Goal: Transaction & Acquisition: Purchase product/service

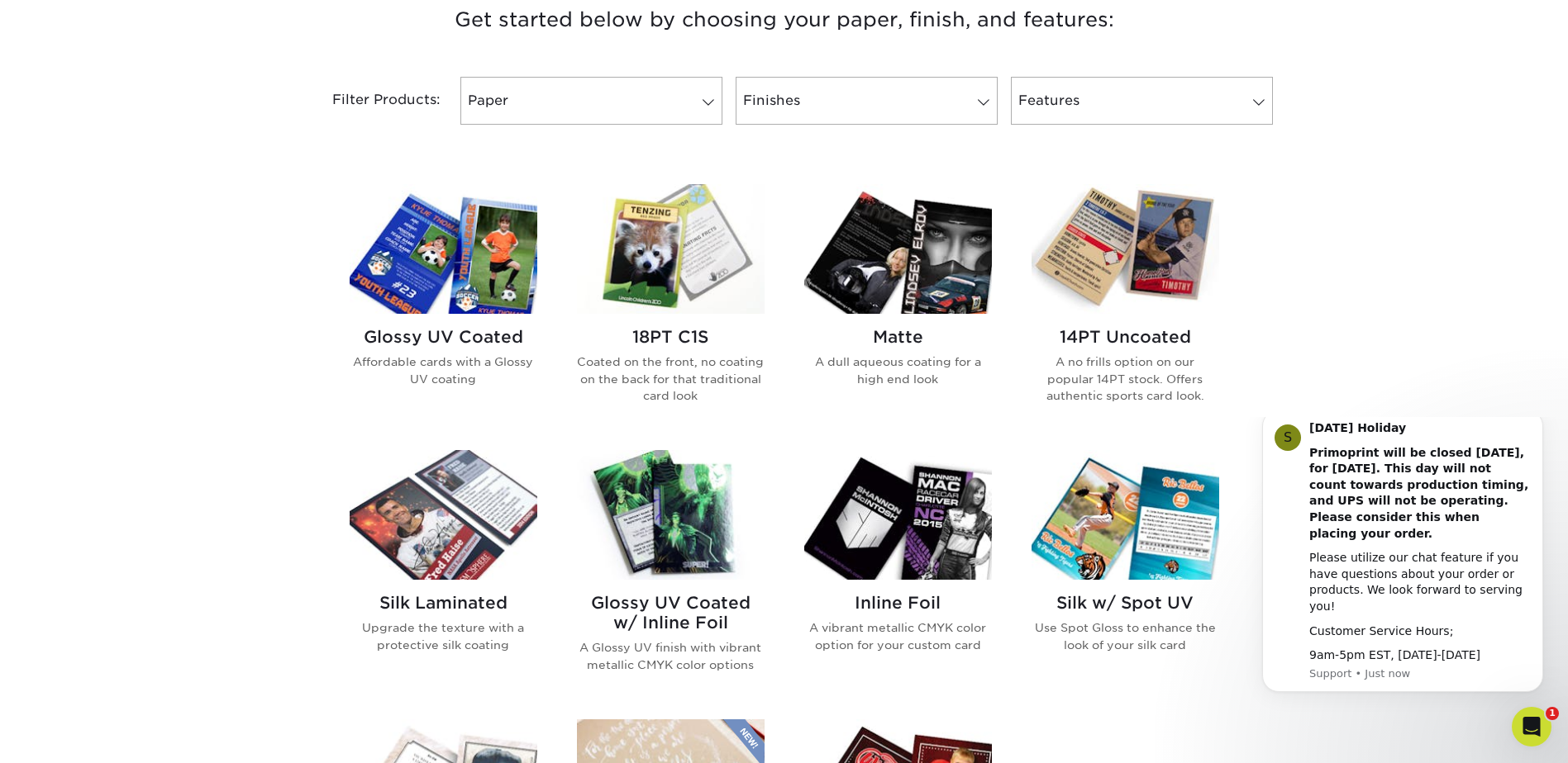
scroll to position [689, 0]
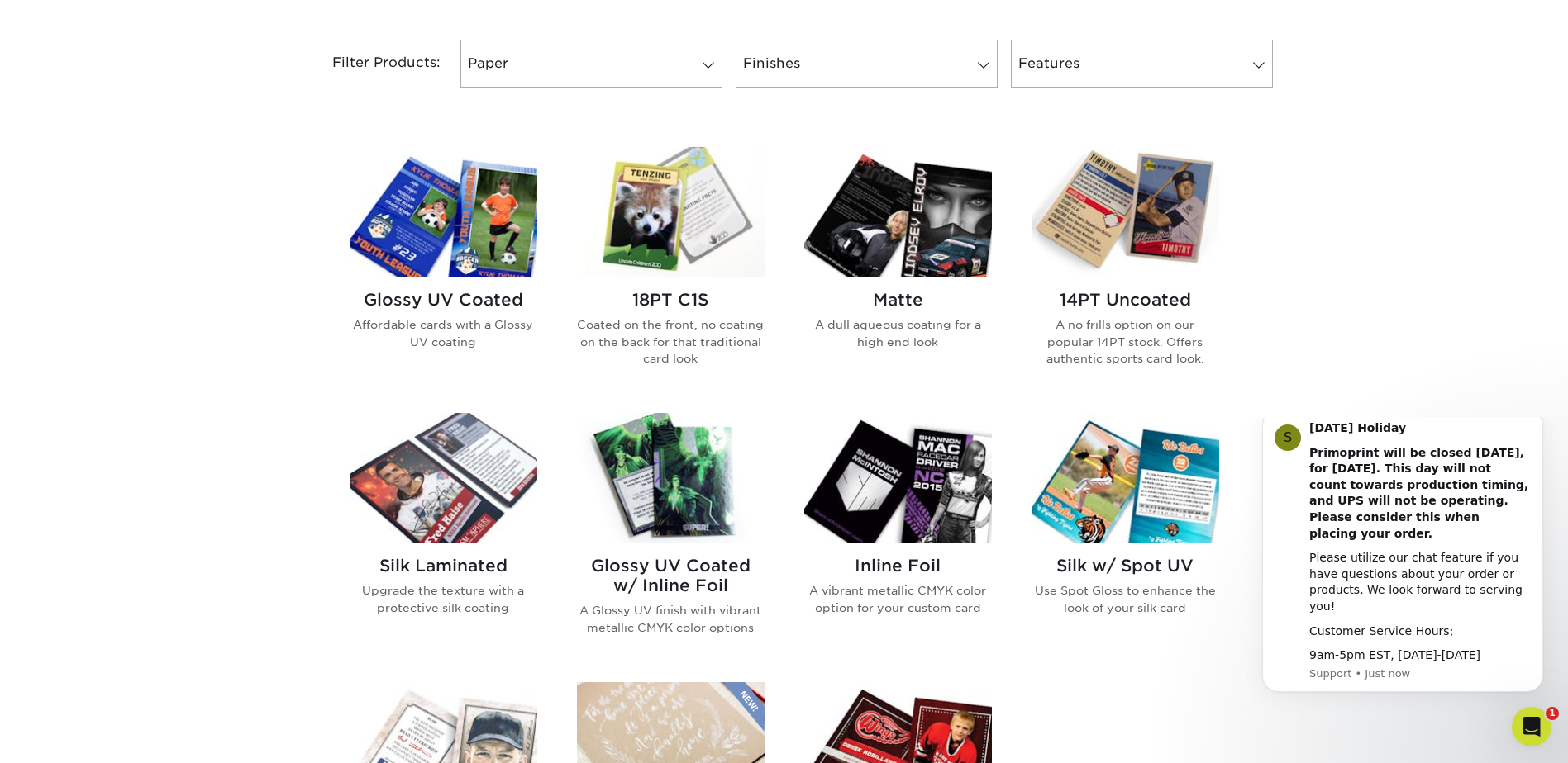
click at [1099, 324] on p "A no frills option on our popular 14PT stock. Offers authentic sports card look." at bounding box center [1126, 341] width 188 height 51
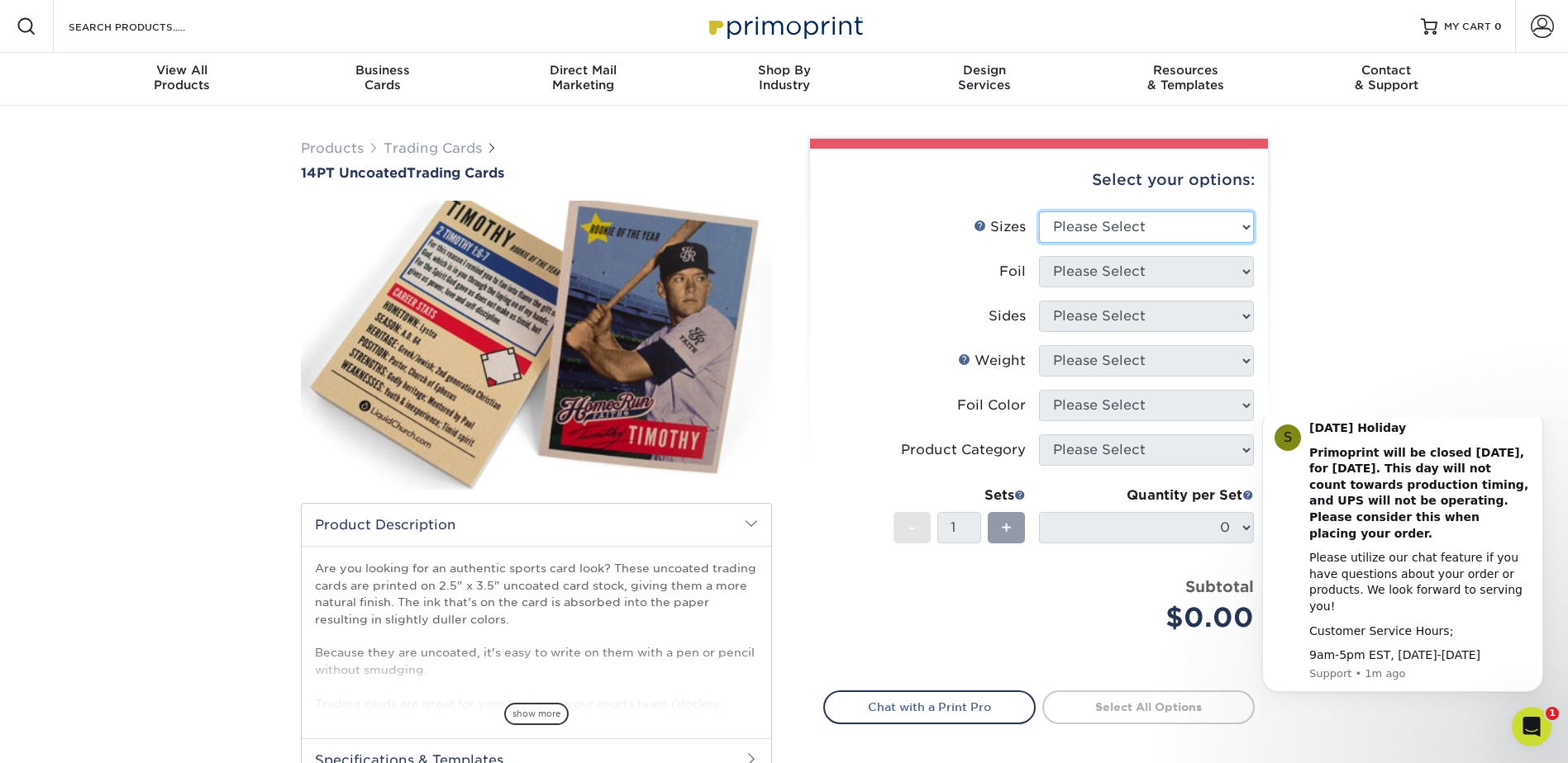
click at [1119, 226] on select "Please Select 2.5" x 3.5"" at bounding box center [1147, 227] width 215 height 31
select select "2.50x3.50"
click at [1039, 211] on select "Please Select 2.5" x 3.5"" at bounding box center [1147, 227] width 215 height 31
click at [1117, 283] on select "Please Select Yes No" at bounding box center [1147, 272] width 215 height 31
select select "0"
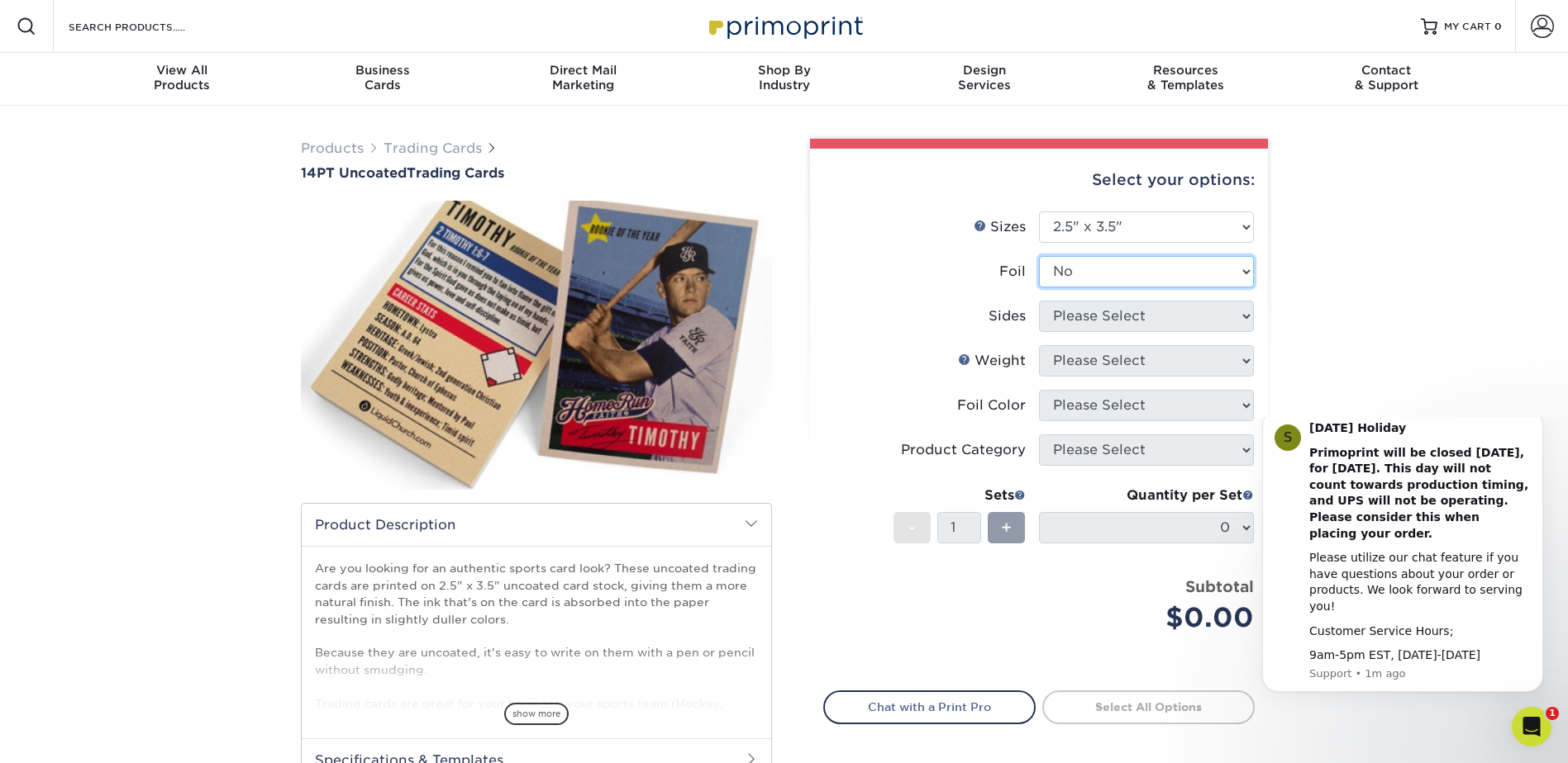
click at [1039, 256] on select "Please Select Yes No" at bounding box center [1147, 272] width 215 height 31
click at [1104, 323] on select "Please Select Print Both Sides Print Front Only" at bounding box center [1147, 316] width 215 height 31
select select "13abbda7-1d64-4f25-8bb2-c179b224825d"
click at [1039, 301] on select "Please Select Print Both Sides Print Front Only" at bounding box center [1147, 316] width 215 height 31
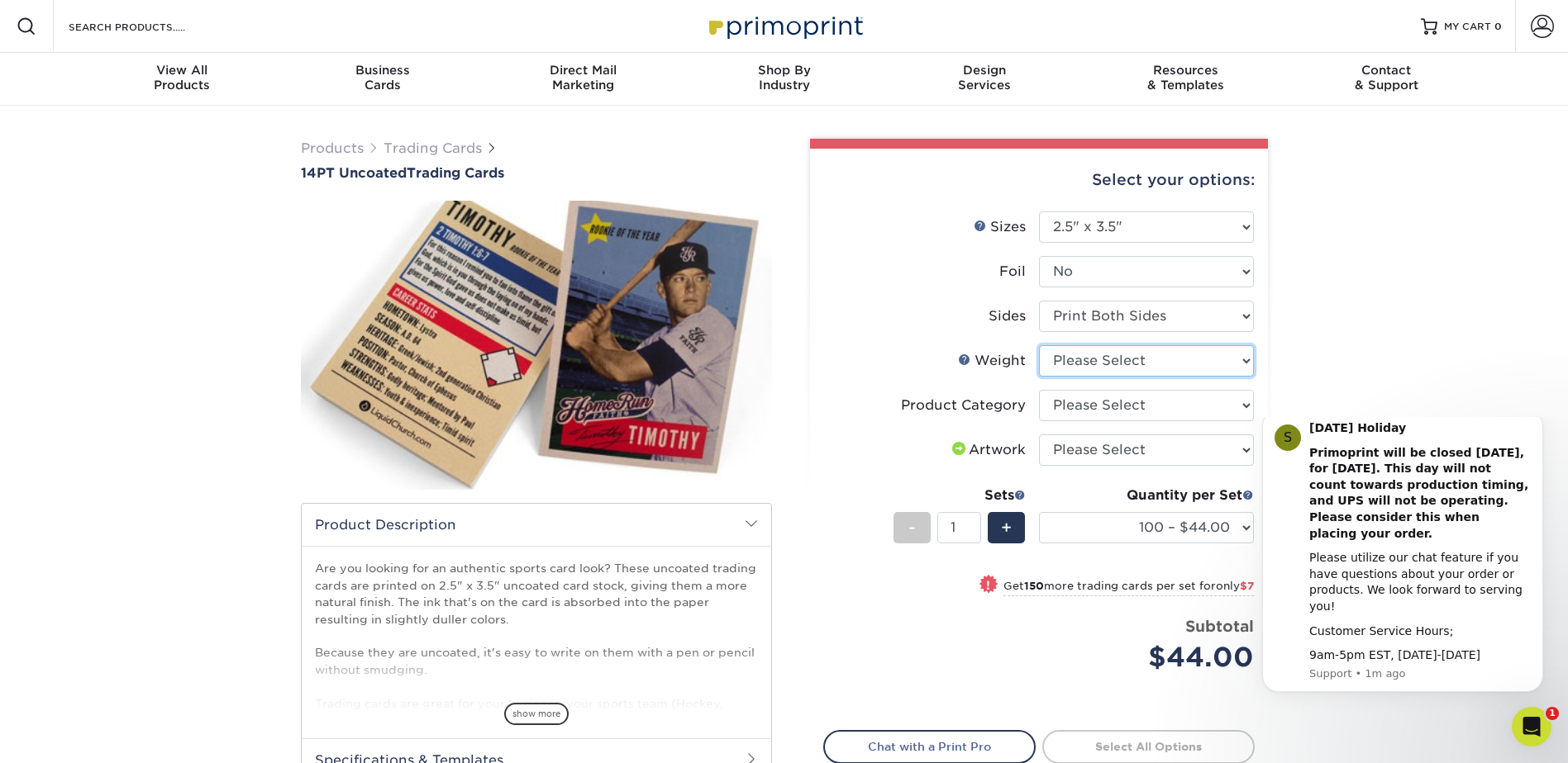
click at [1115, 363] on select "Please Select 14PT Uncoated" at bounding box center [1147, 361] width 215 height 31
select select "14PT Uncoated"
click at [1039, 346] on select "Please Select 14PT Uncoated" at bounding box center [1147, 361] width 215 height 31
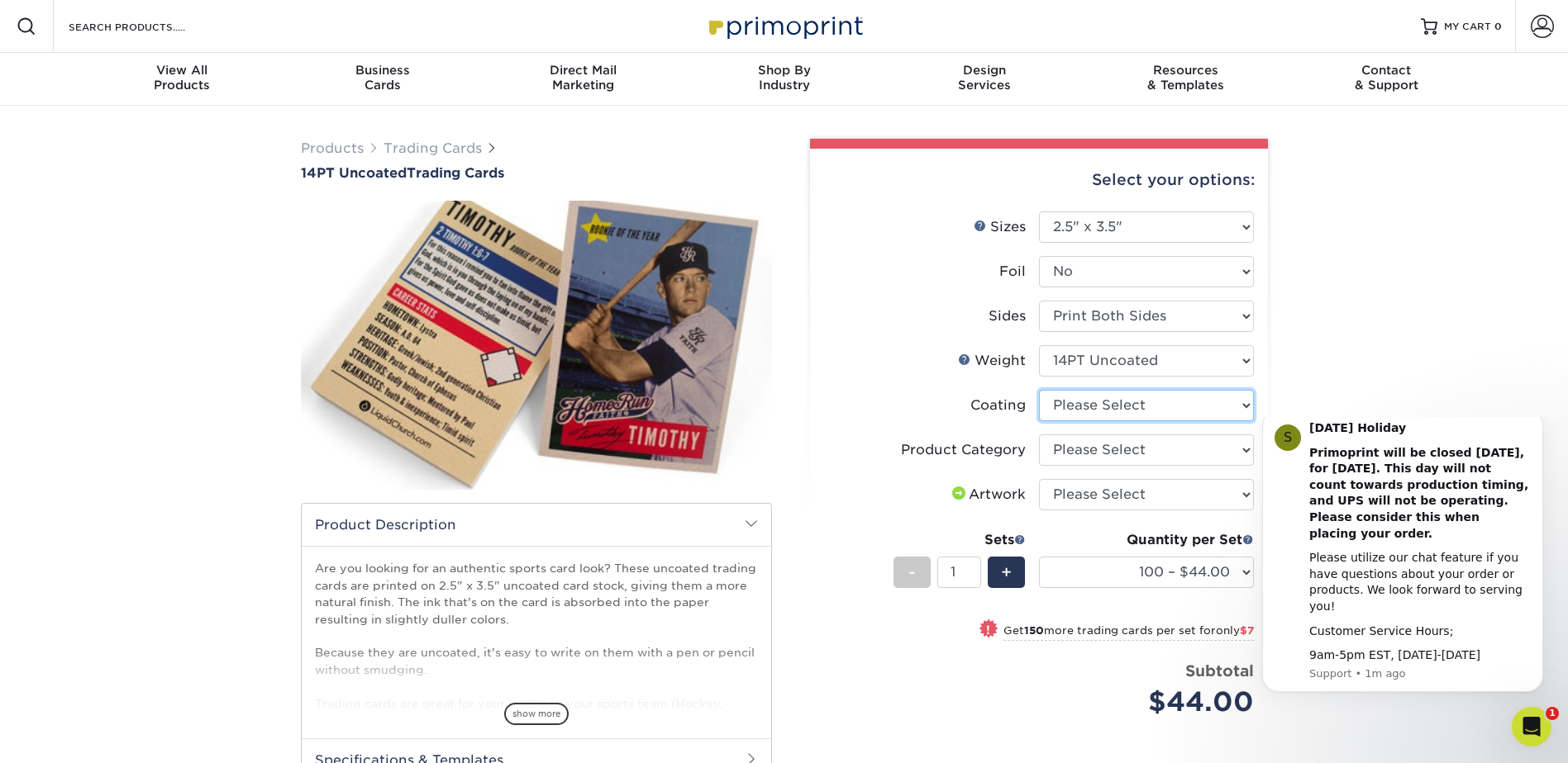
click at [1082, 410] on select at bounding box center [1147, 405] width 215 height 31
select select "3e7618de-abca-4bda-9f97-8b9129e913d8"
click at [1039, 390] on select at bounding box center [1147, 405] width 215 height 31
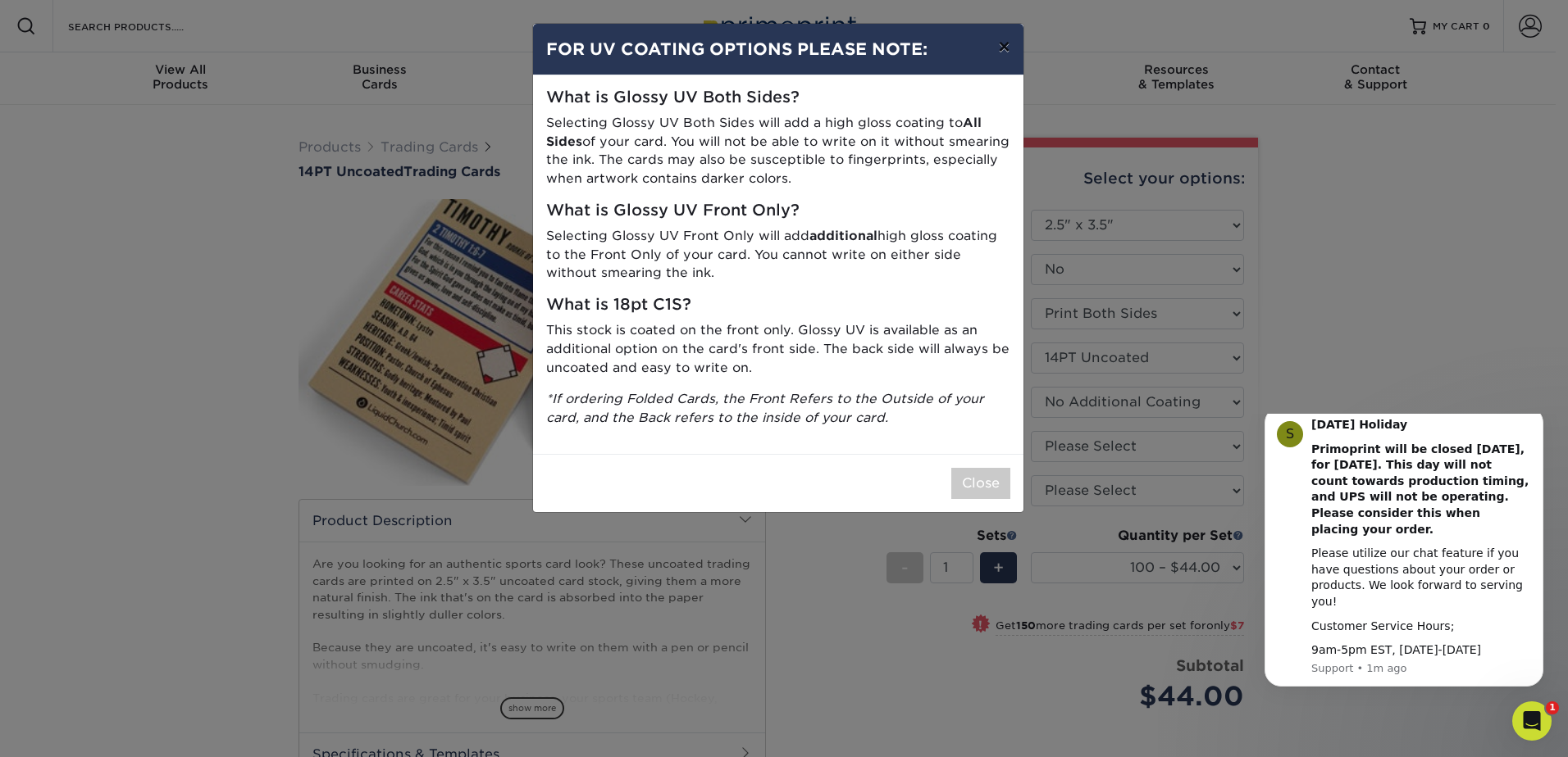
click at [1001, 45] on button "×" at bounding box center [1002, 47] width 37 height 46
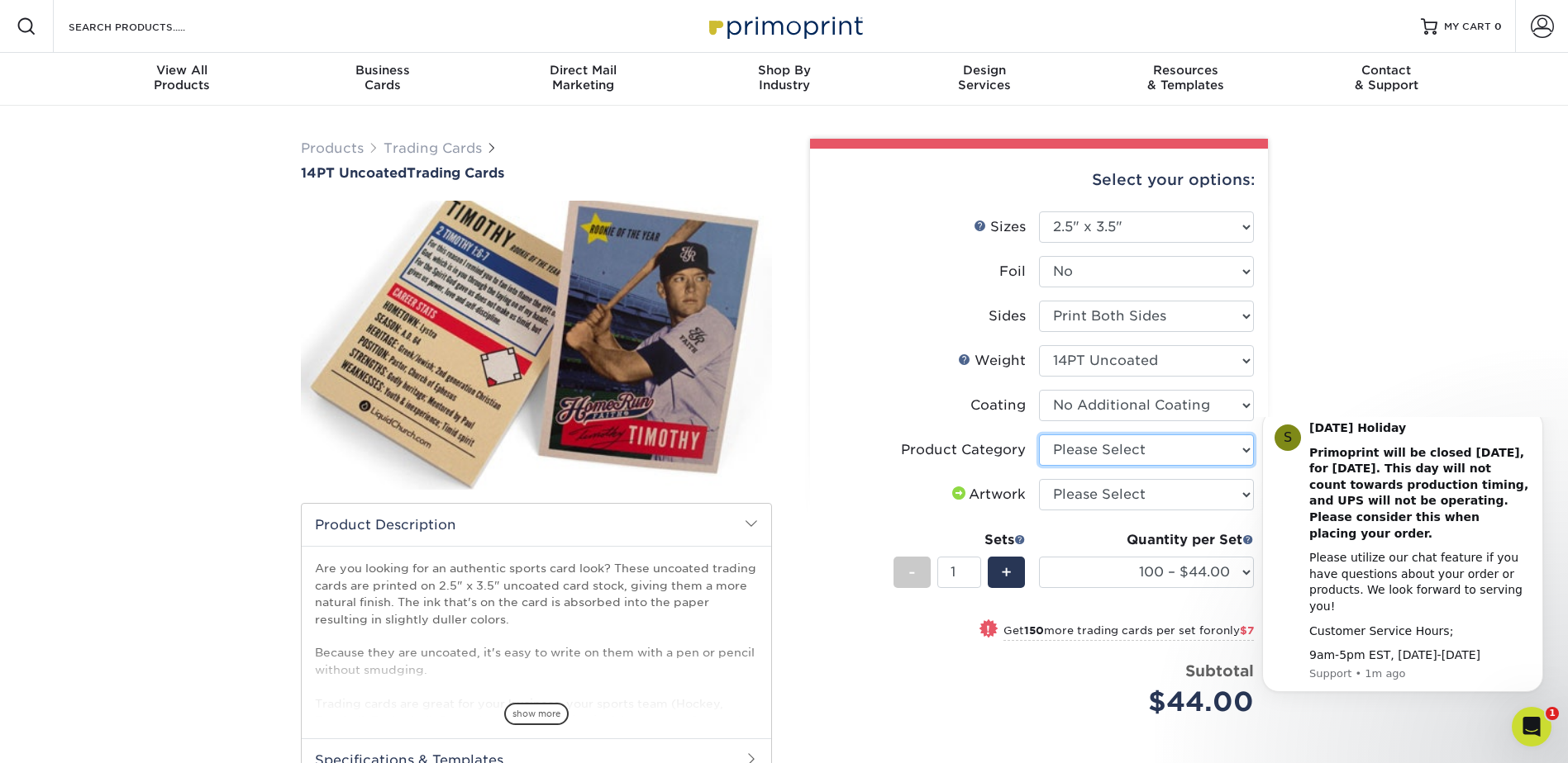
click at [1112, 445] on select "Please Select Trading Cards" at bounding box center [1147, 450] width 215 height 31
select select "c2f9bce9-36c2-409d-b101-c29d9d031e18"
click at [1039, 435] on select "Please Select Trading Cards" at bounding box center [1147, 450] width 215 height 31
click at [1093, 502] on select "Please Select I will upload files I need a design - $100" at bounding box center [1147, 495] width 215 height 31
select select "upload"
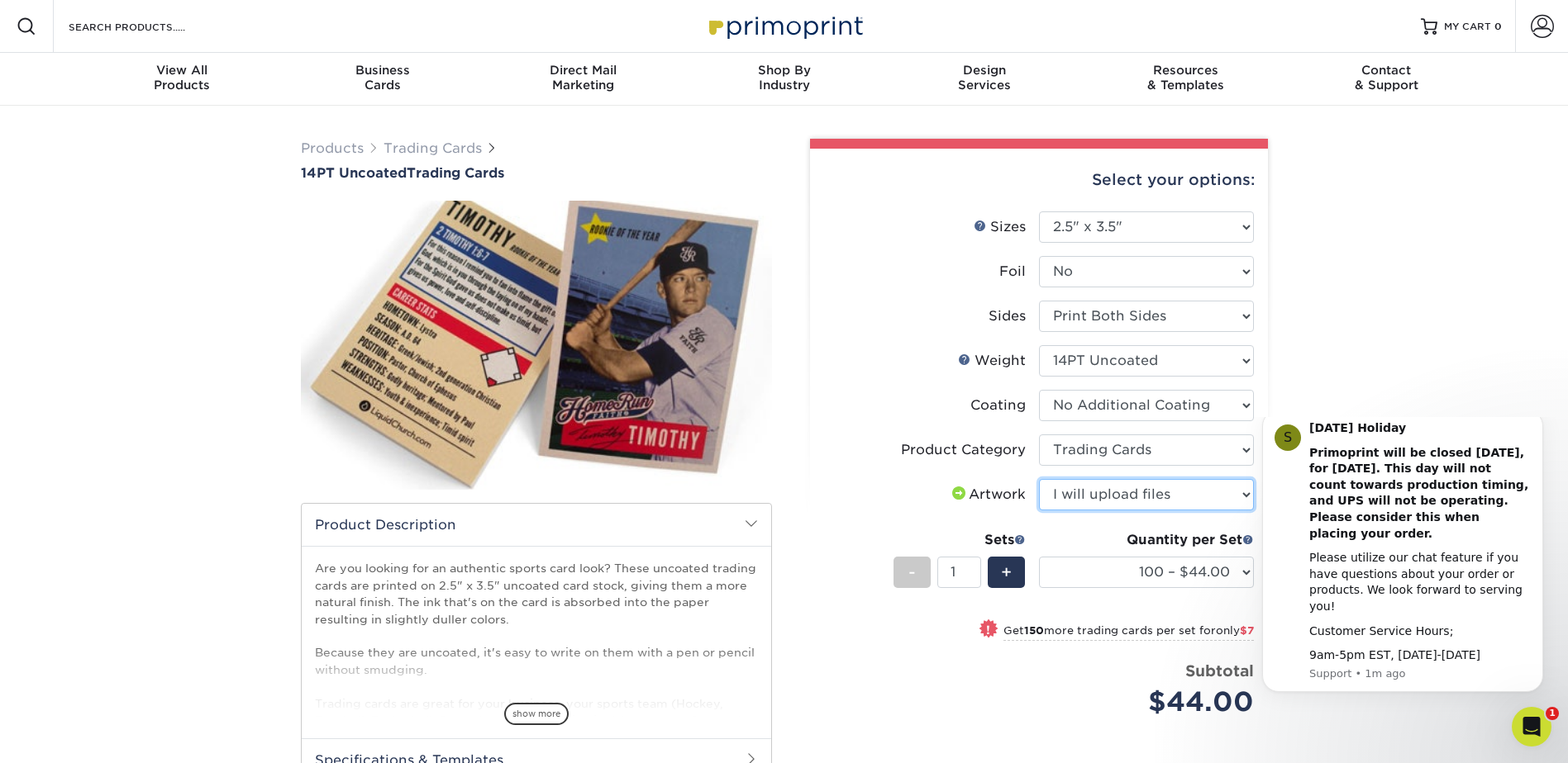
click at [1039, 479] on select "Please Select I will upload files I need a design - $100" at bounding box center [1147, 495] width 215 height 31
